Goal: Check status: Check status

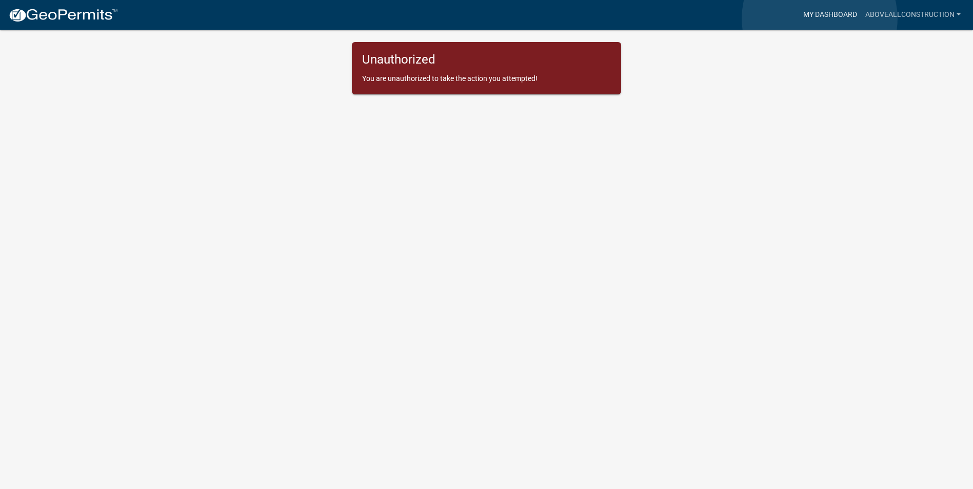
click at [819, 18] on link "My Dashboard" at bounding box center [830, 14] width 62 height 19
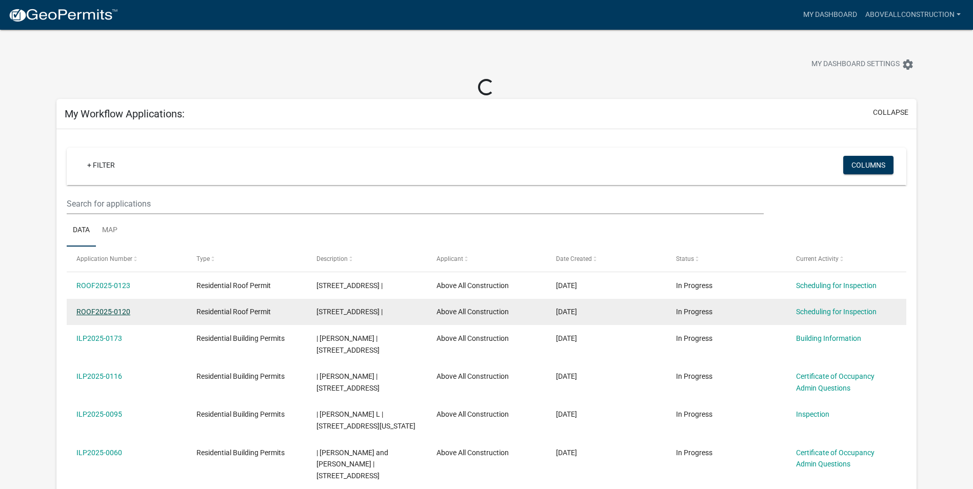
click at [118, 313] on link "ROOF2025-0120" at bounding box center [103, 312] width 54 height 8
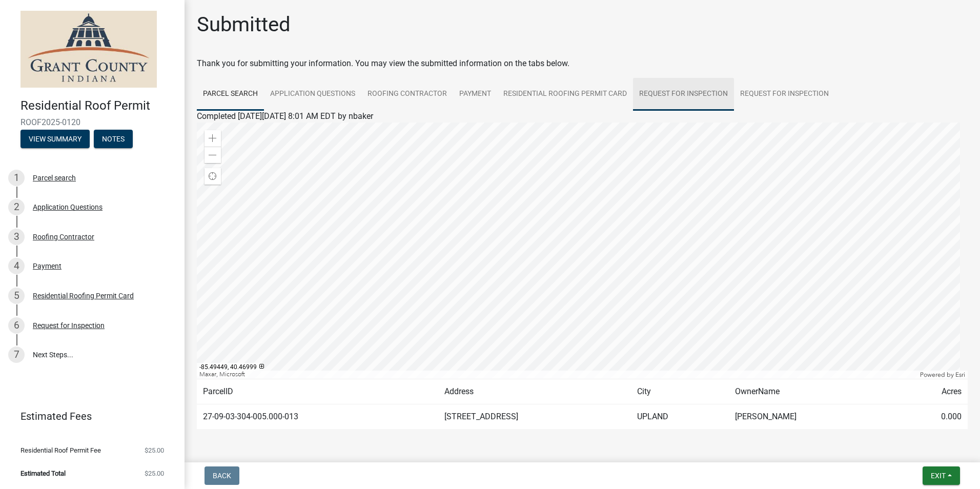
click at [698, 92] on link "Request for Inspection" at bounding box center [683, 94] width 101 height 33
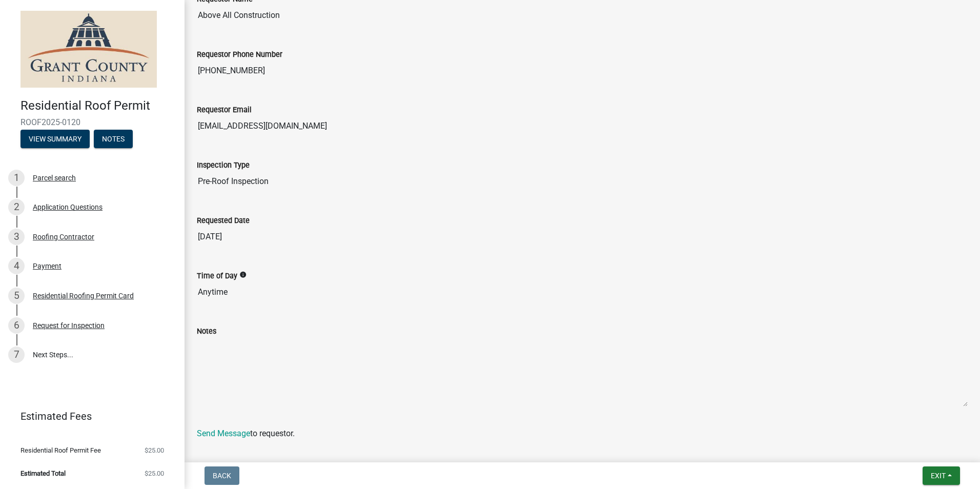
scroll to position [178, 0]
